Goal: Find specific page/section: Find specific page/section

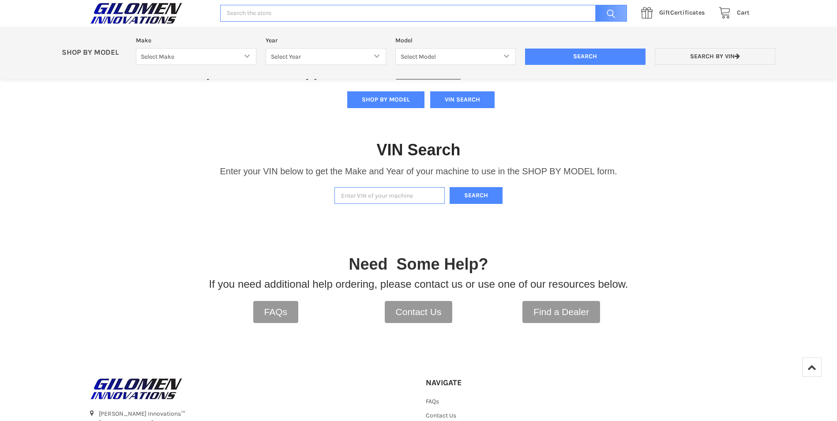
scroll to position [68, 0]
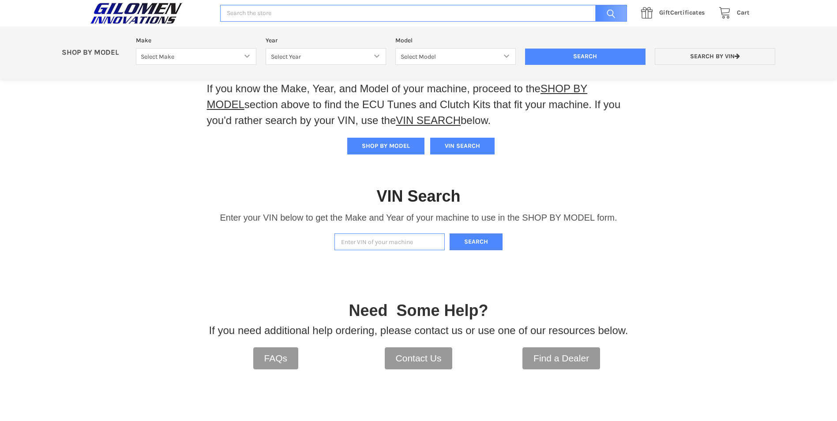
click at [358, 241] on input "Enter VIN of your machine" at bounding box center [389, 241] width 110 height 17
type input "3nsnmf994rf035376"
click at [475, 243] on button "Search" at bounding box center [476, 241] width 53 height 17
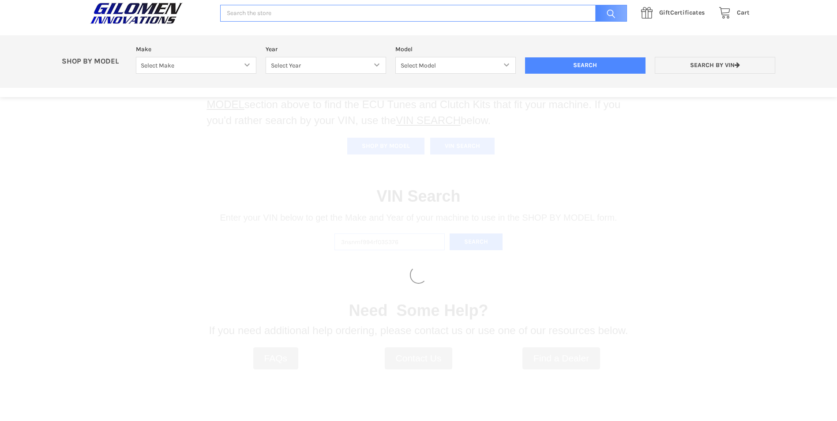
select select "340"
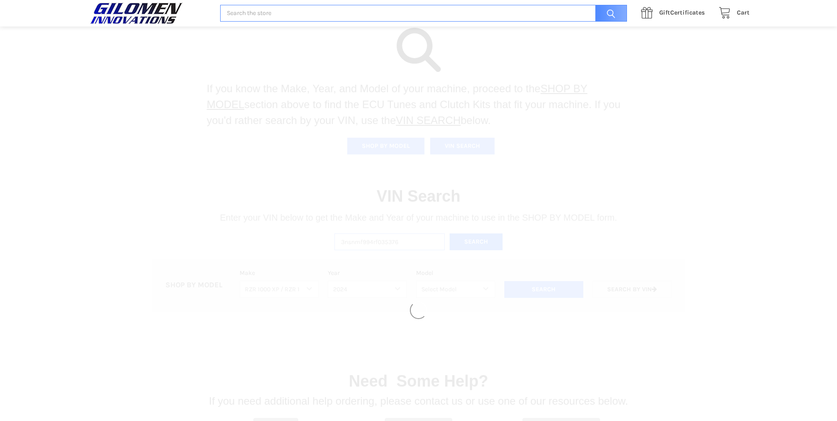
select select "610"
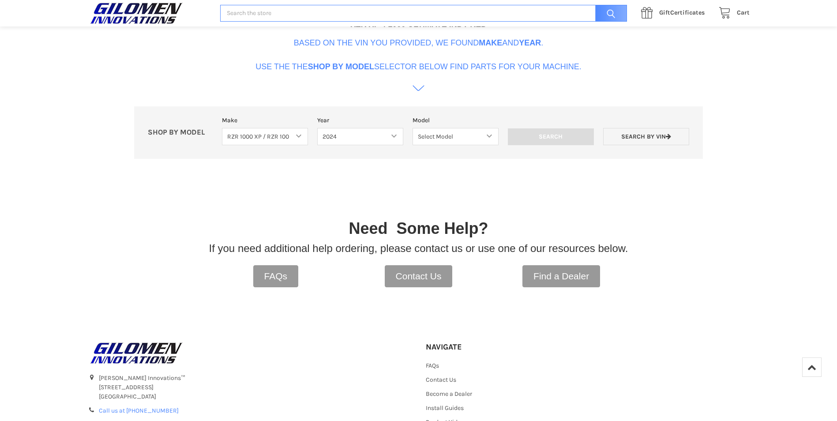
scroll to position [327, 0]
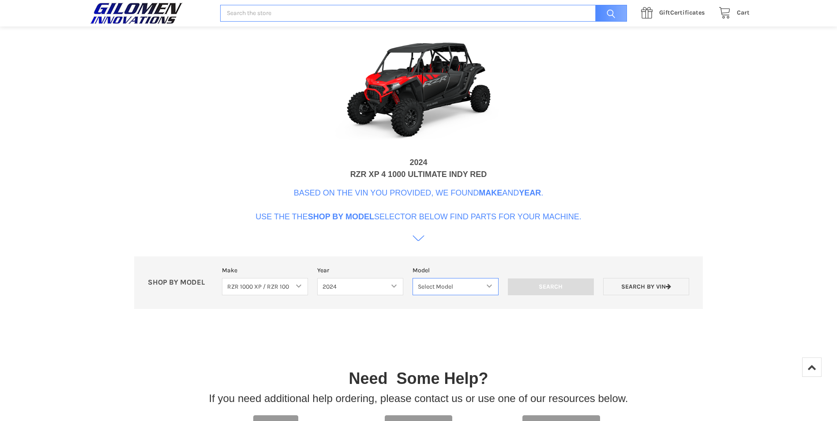
click at [447, 289] on select "Select Model RZR TRAIL S 1000 RZR XP AND XP4 MODELS" at bounding box center [456, 286] width 86 height 17
select select "611"
click at [413, 278] on select "Select Model RZR TRAIL S 1000 RZR XP AND XP4 MODELS" at bounding box center [456, 286] width 86 height 17
click at [553, 287] on input "Search" at bounding box center [551, 286] width 86 height 17
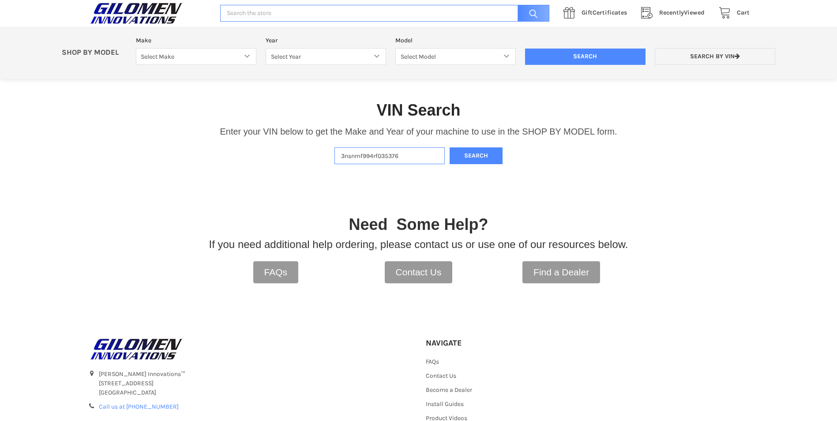
scroll to position [95, 0]
